Goal: Book appointment/travel/reservation

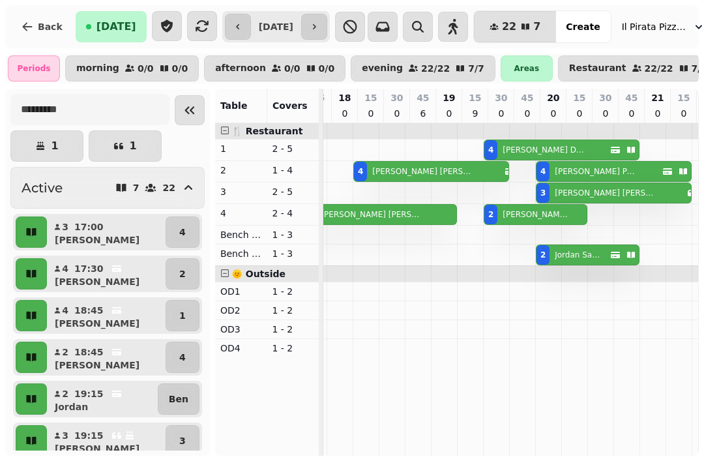
scroll to position [0, 20]
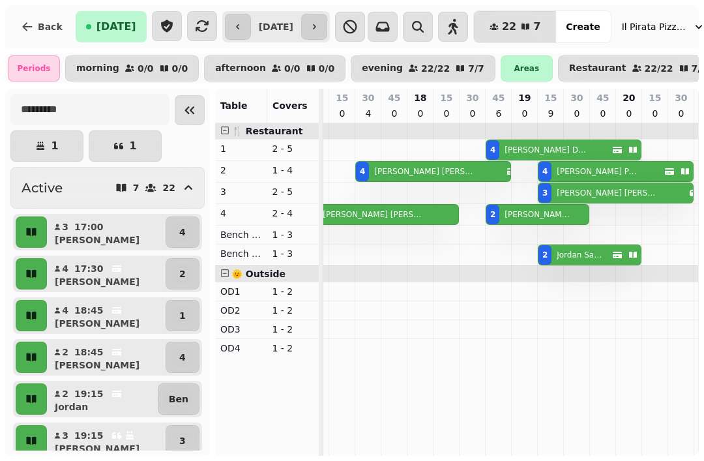
click at [320, 25] on icon "button" at bounding box center [314, 27] width 10 height 10
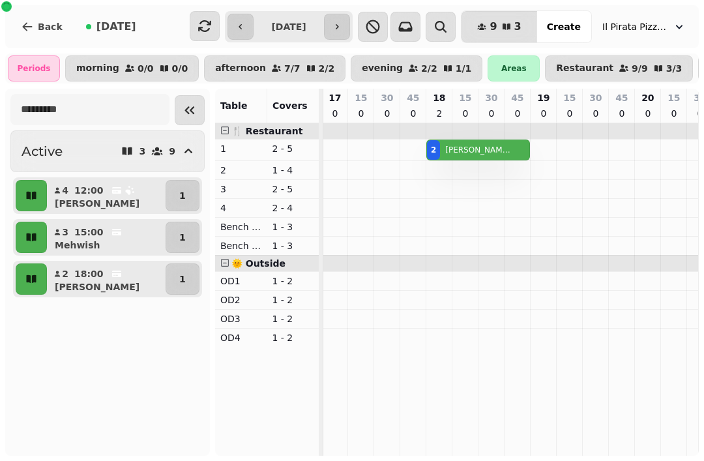
scroll to position [0, 559]
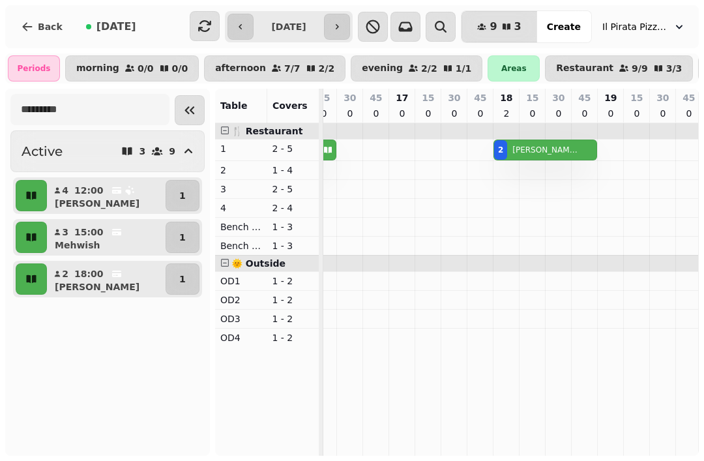
click at [449, 203] on td at bounding box center [455, 289] width 26 height 333
click at [454, 212] on td at bounding box center [455, 289] width 26 height 333
click at [457, 201] on td at bounding box center [454, 289] width 26 height 333
click at [558, 29] on span "Create" at bounding box center [564, 26] width 34 height 9
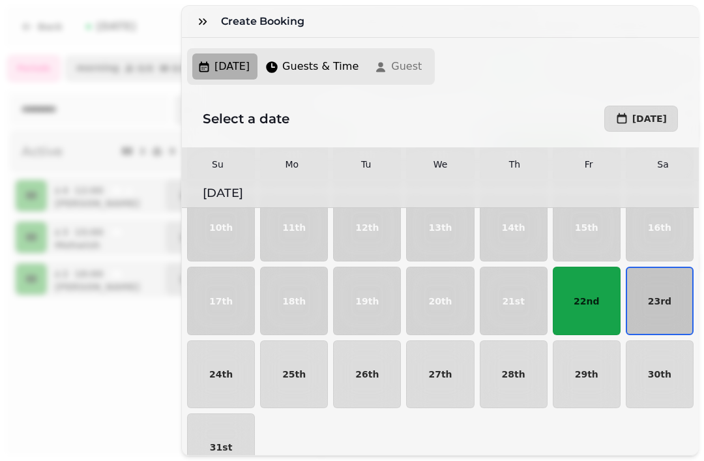
click at [211, 26] on button "button" at bounding box center [203, 21] width 26 height 26
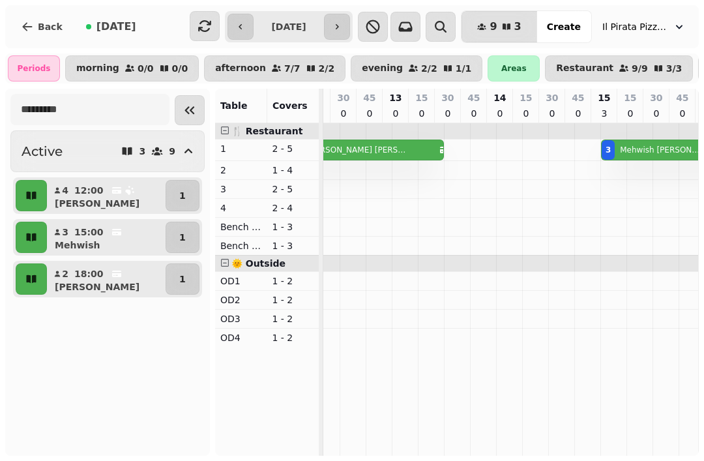
scroll to position [0, 0]
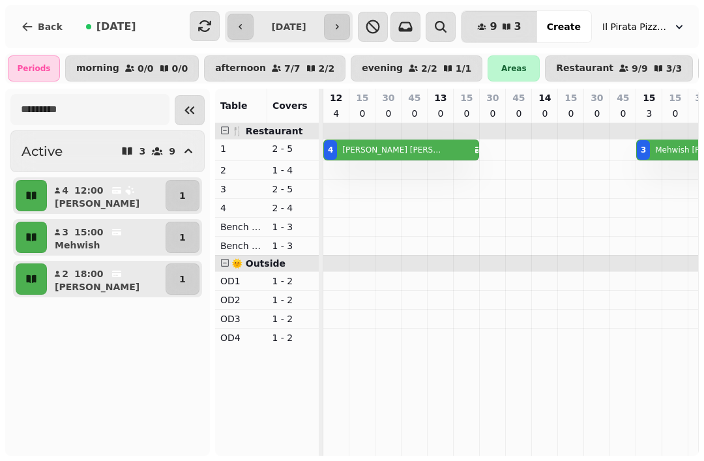
click at [235, 31] on icon "button" at bounding box center [240, 27] width 10 height 10
type input "**********"
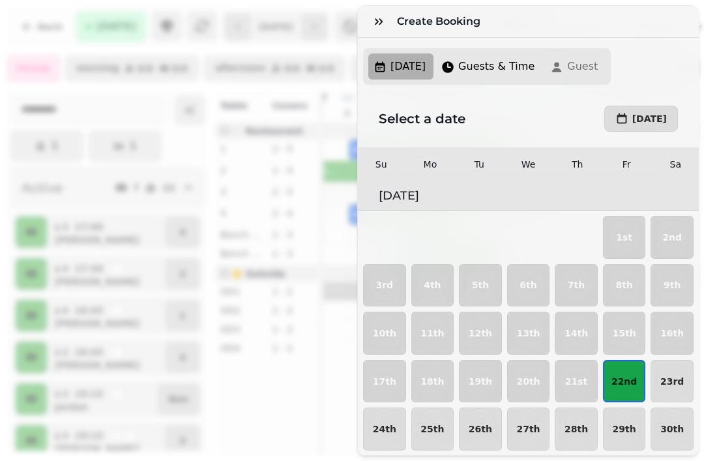
scroll to position [0, 199]
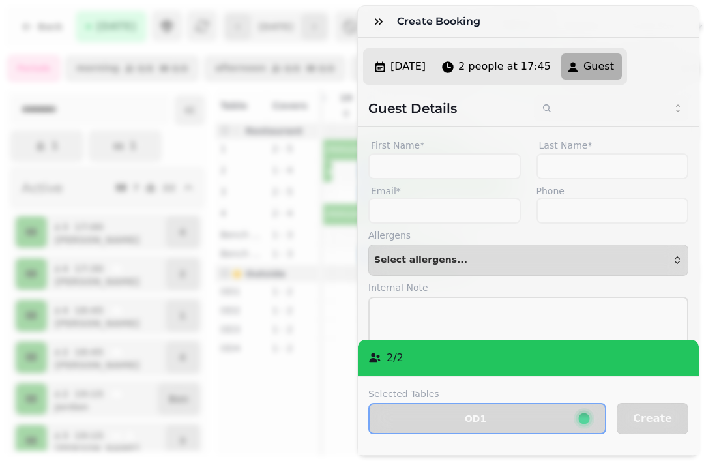
click at [381, 23] on icon "button" at bounding box center [379, 21] width 8 height 7
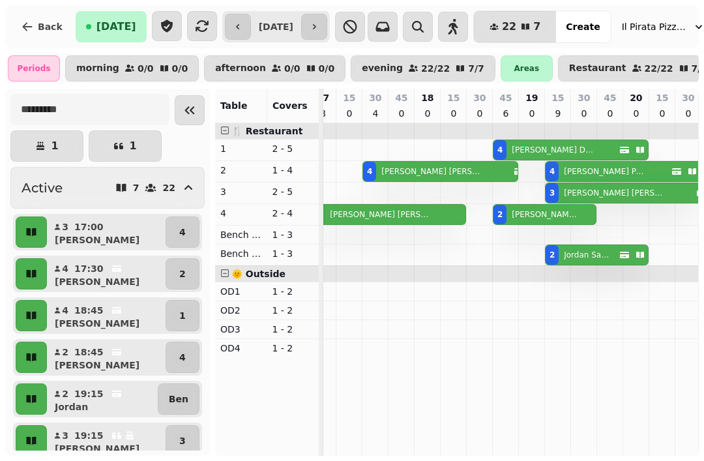
scroll to position [0, 0]
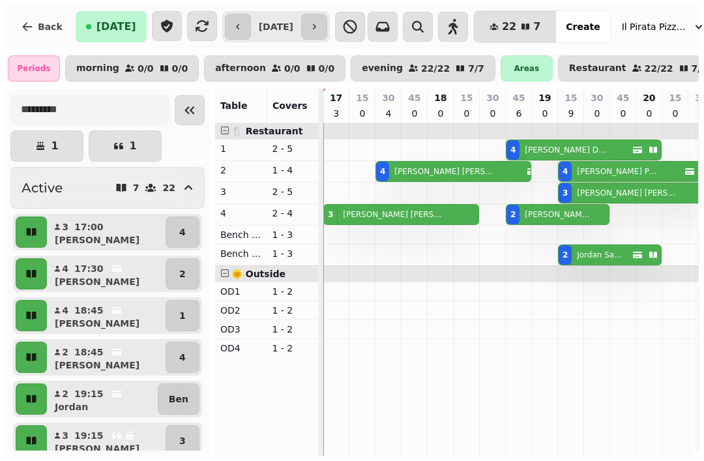
click at [357, 28] on icon "button" at bounding box center [350, 27] width 14 height 14
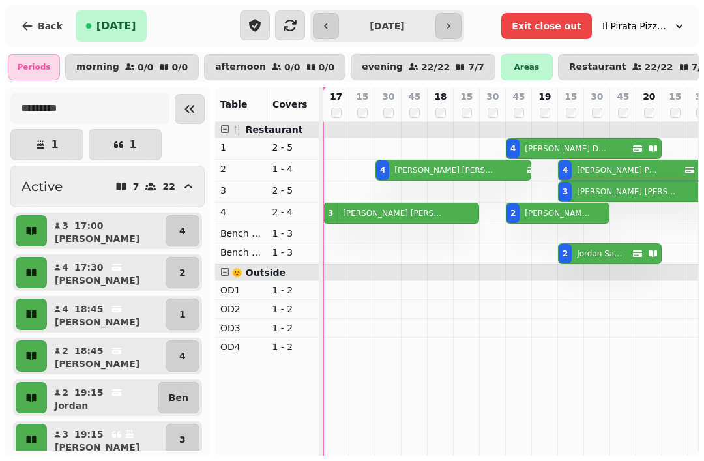
click at [333, 97] on p "17" at bounding box center [336, 96] width 12 height 13
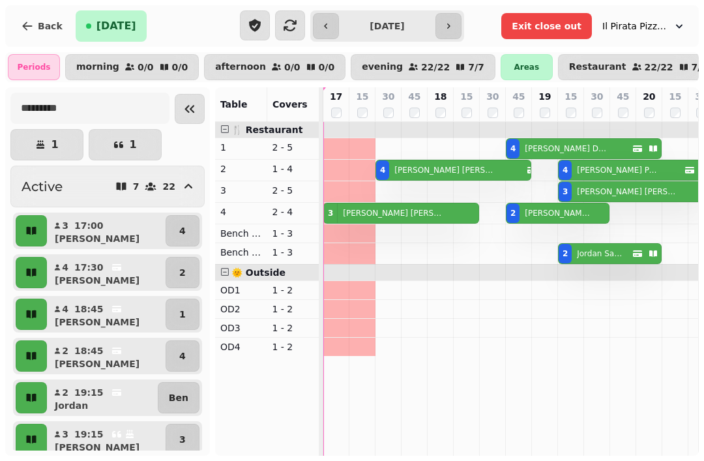
click at [383, 117] on div at bounding box center [388, 112] width 10 height 13
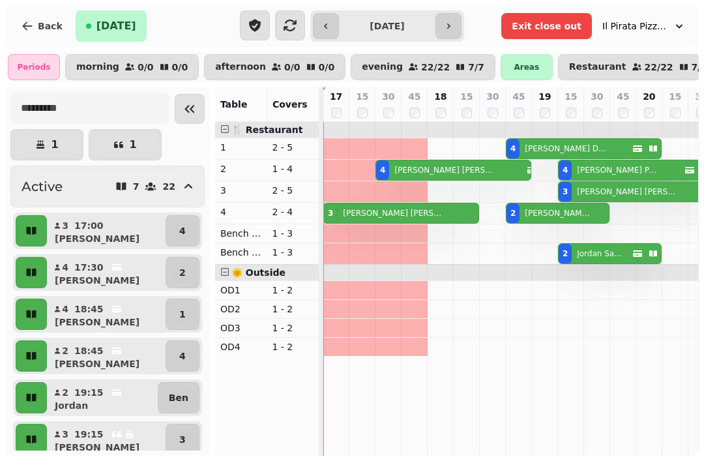
click at [554, 28] on span "Exit close out" at bounding box center [547, 26] width 70 height 9
